Goal: Unclear

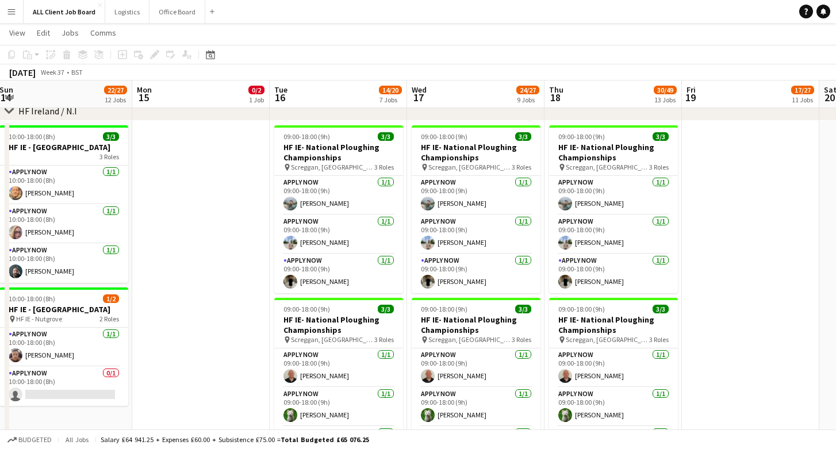
scroll to position [0, 466]
